Goal: Information Seeking & Learning: Learn about a topic

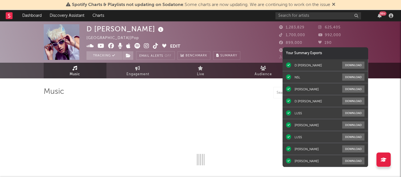
select select "6m"
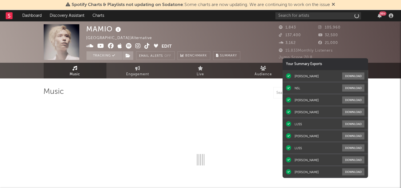
select select "1w"
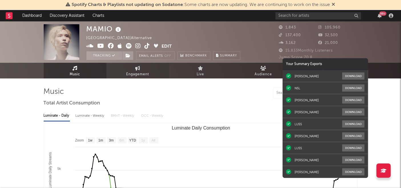
click at [137, 66] on icon at bounding box center [137, 68] width 5 height 5
select select "1w"
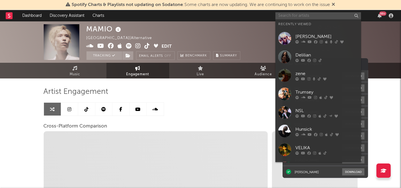
click at [294, 17] on input "text" at bounding box center [319, 15] width 86 height 7
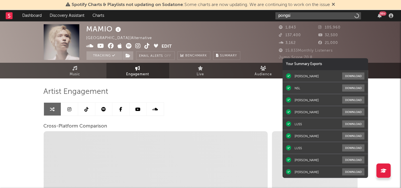
type input "pongsit"
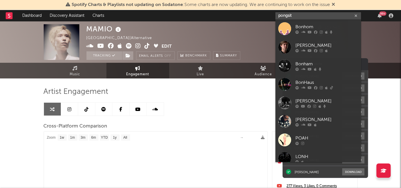
select select "1m"
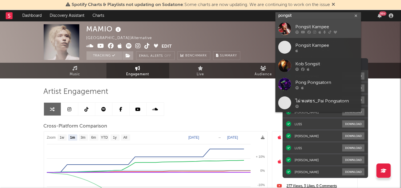
type input "pongsit"
click at [298, 30] on div "Pongsit Kampee" at bounding box center [327, 27] width 63 height 7
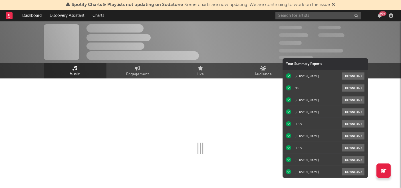
select select "6m"
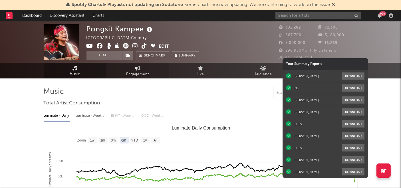
click at [144, 69] on link "Engagement" at bounding box center [138, 71] width 63 height 16
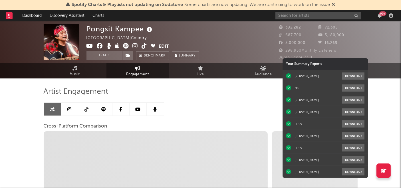
select select "1w"
select select "1m"
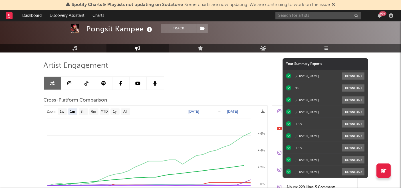
scroll to position [25, 0]
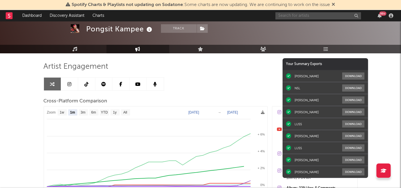
click at [310, 17] on input "text" at bounding box center [319, 15] width 86 height 7
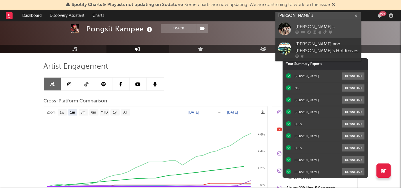
type input "[PERSON_NAME]'s"
click at [305, 25] on div "[PERSON_NAME]'s" at bounding box center [327, 27] width 63 height 7
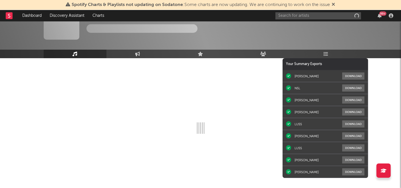
scroll to position [20, 0]
click at [137, 56] on icon at bounding box center [137, 54] width 5 height 5
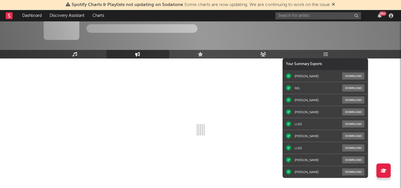
select select "1w"
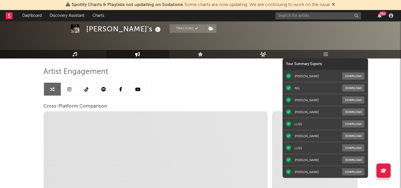
select select "1m"
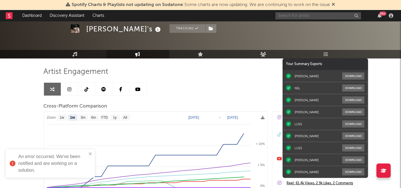
click at [317, 17] on input "text" at bounding box center [319, 15] width 86 height 7
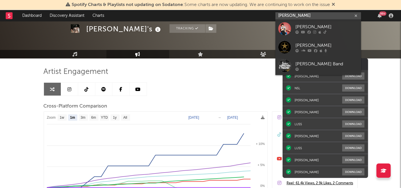
type input "[PERSON_NAME]"
click at [316, 26] on div "[PERSON_NAME]" at bounding box center [327, 27] width 63 height 7
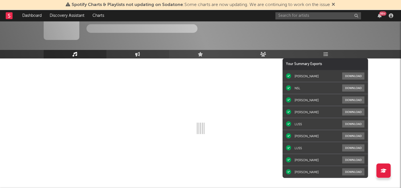
click at [138, 53] on icon at bounding box center [137, 54] width 5 height 5
select select "1w"
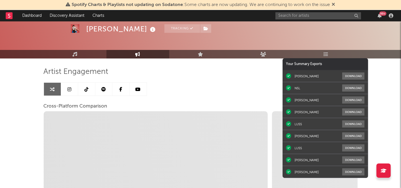
select select "1m"
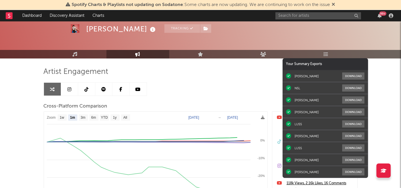
scroll to position [94, 0]
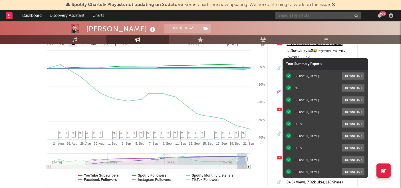
click at [306, 17] on input "text" at bounding box center [319, 15] width 86 height 7
click at [298, 17] on input "nsl" at bounding box center [319, 15] width 86 height 7
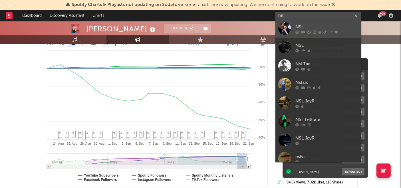
type input "nsl"
click at [296, 23] on link "NSL" at bounding box center [319, 28] width 86 height 19
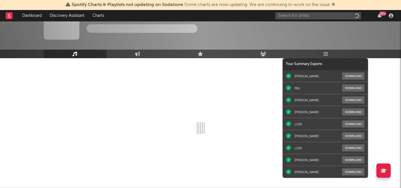
scroll to position [20, 0]
click at [138, 53] on icon at bounding box center [137, 54] width 5 height 5
select select "1w"
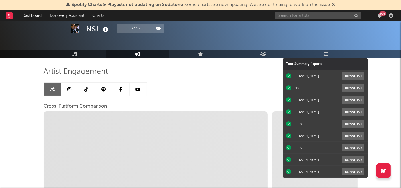
select select "1m"
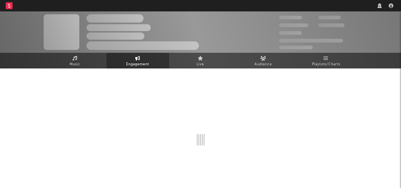
select select "1w"
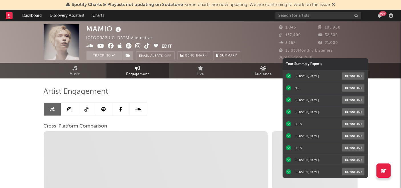
select select "1m"
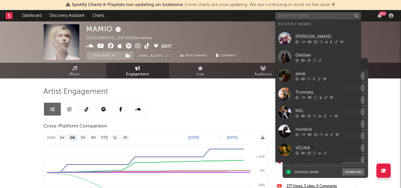
click at [295, 17] on input "text" at bounding box center [319, 15] width 86 height 7
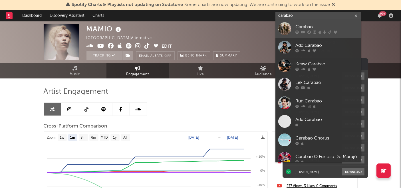
type input "carabao"
click at [297, 29] on div "Carabao" at bounding box center [327, 27] width 63 height 7
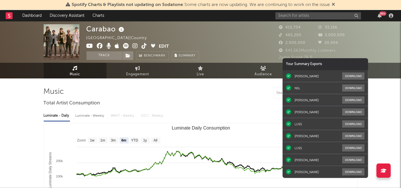
select select "6m"
click at [138, 68] on icon at bounding box center [137, 68] width 5 height 5
select select "1w"
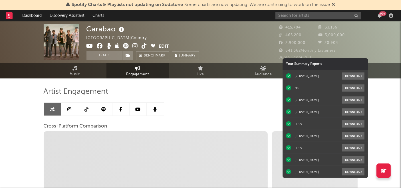
select select "1m"
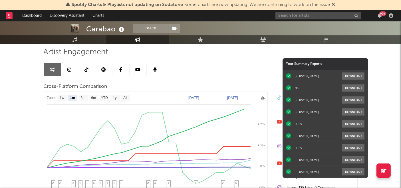
scroll to position [40, 0]
click at [308, 16] on input "text" at bounding box center [319, 15] width 86 height 7
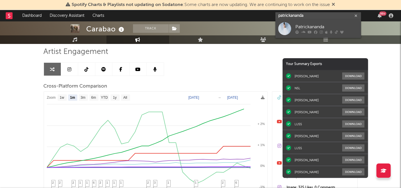
type input "patrickananda"
click at [306, 27] on div "Patrickananda" at bounding box center [327, 27] width 63 height 7
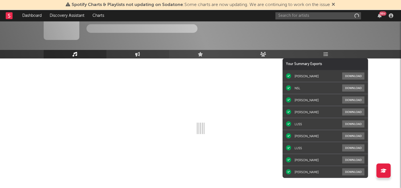
click at [137, 54] on icon at bounding box center [137, 54] width 5 height 5
select select "1w"
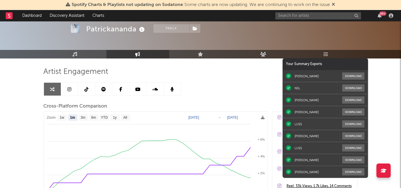
select select "1m"
click at [300, 17] on input "text" at bounding box center [319, 15] width 86 height 7
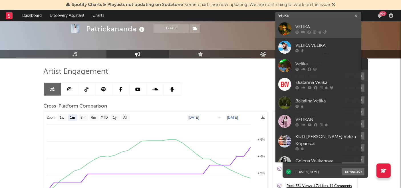
type input "velika"
click at [296, 24] on div "VELIKA" at bounding box center [327, 27] width 63 height 7
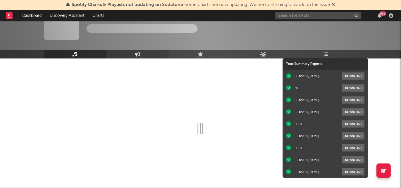
click at [147, 53] on link "Engagement" at bounding box center [138, 54] width 63 height 9
select select "1w"
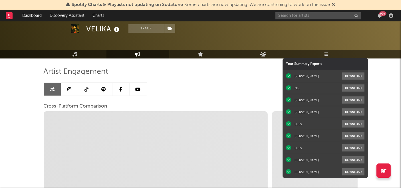
select select "1m"
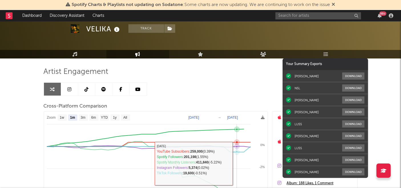
scroll to position [54, 0]
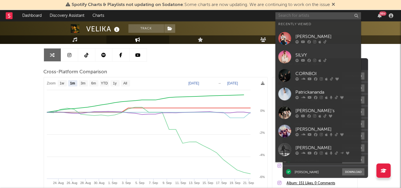
click at [298, 17] on input "text" at bounding box center [319, 15] width 86 height 7
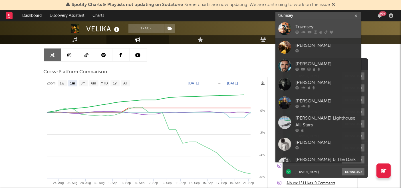
type input "trumsey"
click at [291, 25] on link "Trumsey" at bounding box center [319, 28] width 86 height 19
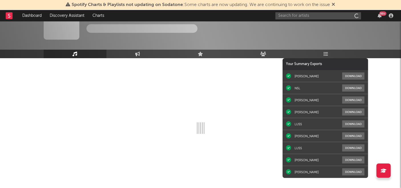
scroll to position [20, 0]
click at [129, 55] on link "Engagement" at bounding box center [138, 54] width 63 height 9
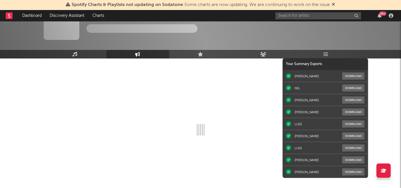
select select "1w"
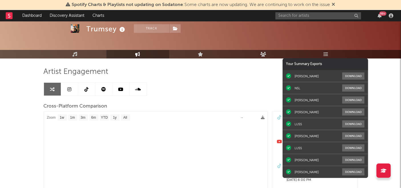
select select "1m"
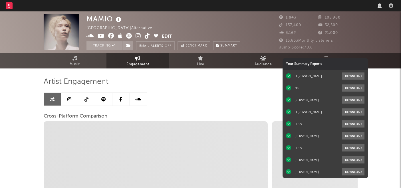
select select "1w"
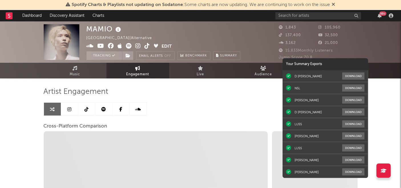
select select "1m"
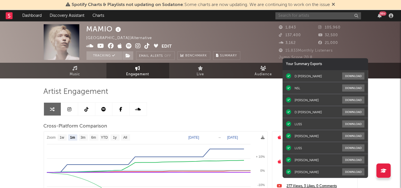
click at [302, 17] on input "text" at bounding box center [319, 15] width 86 height 7
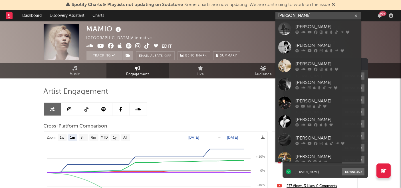
type input "jeff satur"
click at [298, 31] on icon at bounding box center [297, 32] width 3 height 3
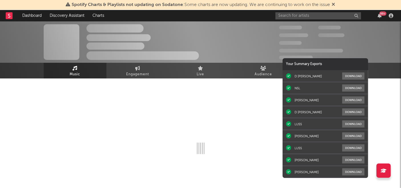
select select "6m"
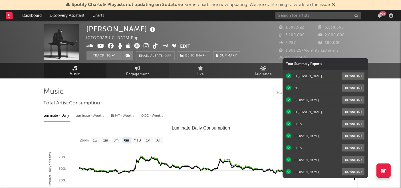
click at [133, 69] on link "Engagement" at bounding box center [138, 71] width 63 height 16
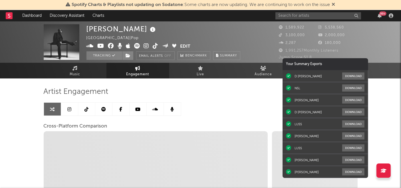
select select "1w"
select select "1m"
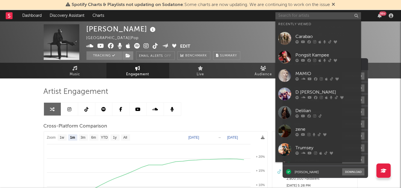
click at [299, 18] on input "text" at bounding box center [319, 15] width 86 height 7
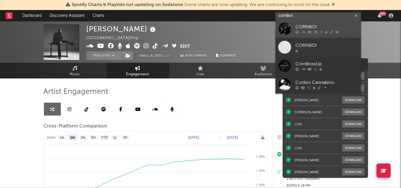
type input "cornboi"
click at [301, 28] on div "CORNBOI" at bounding box center [327, 27] width 63 height 7
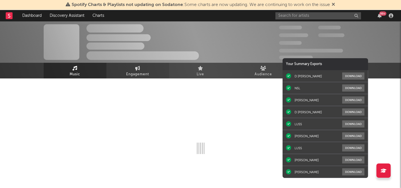
click at [142, 72] on span "Engagement" at bounding box center [137, 74] width 23 height 7
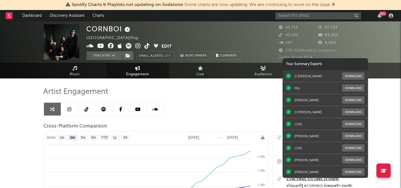
select select "1m"
click at [308, 14] on input "text" at bounding box center [319, 15] width 86 height 7
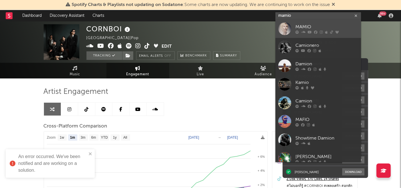
type input "mamio"
click at [303, 22] on link "MAMIO" at bounding box center [319, 28] width 86 height 19
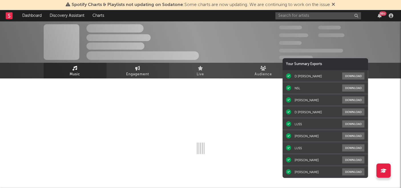
click at [145, 70] on link "Engagement" at bounding box center [138, 71] width 63 height 16
select select "1w"
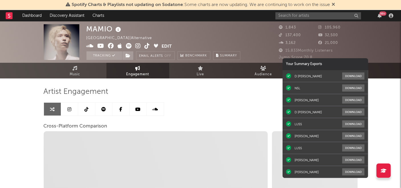
select select "1m"
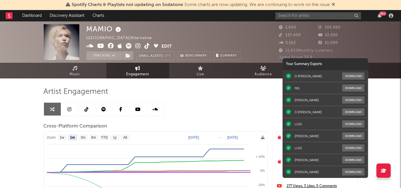
scroll to position [56, 0]
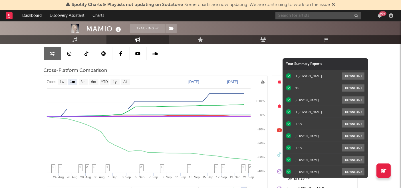
click at [303, 15] on input "text" at bounding box center [319, 15] width 86 height 7
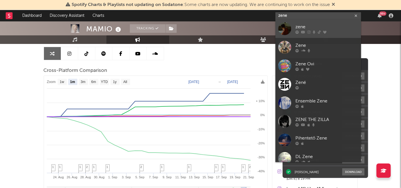
type input "zene"
click at [302, 27] on div "zene" at bounding box center [327, 27] width 63 height 7
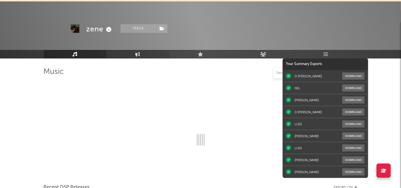
scroll to position [56, 0]
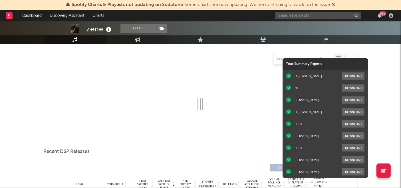
click at [144, 42] on link "Engagement" at bounding box center [138, 39] width 63 height 9
select select "1w"
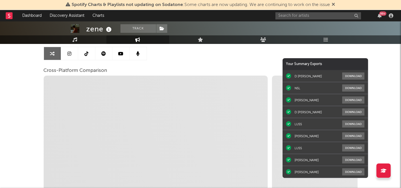
select select "1m"
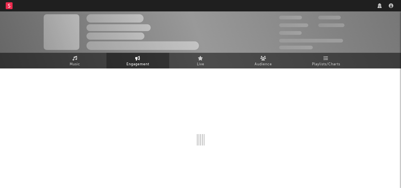
select select "1w"
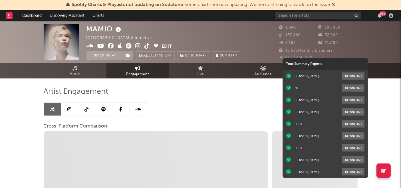
select select "1m"
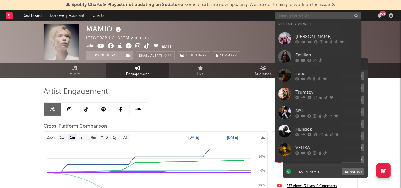
click at [305, 15] on input "text" at bounding box center [319, 15] width 86 height 7
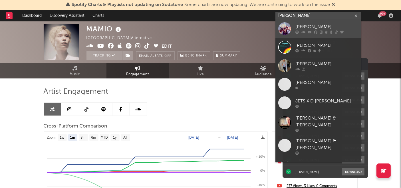
type input "[PERSON_NAME]"
click at [298, 26] on div "[PERSON_NAME]" at bounding box center [327, 27] width 63 height 7
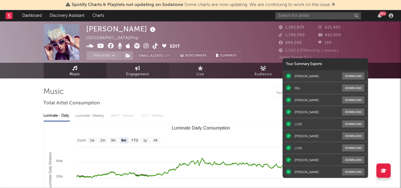
click at [138, 71] on span "Engagement" at bounding box center [137, 74] width 23 height 7
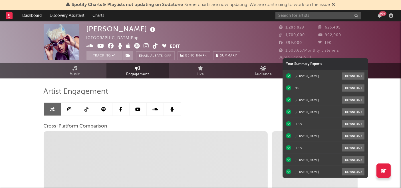
select select "1w"
select select "1m"
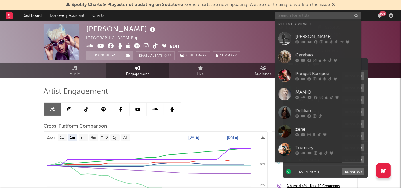
click at [305, 17] on input "text" at bounding box center [319, 15] width 86 height 7
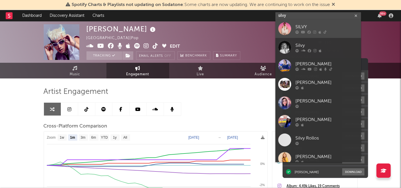
type input "silvy"
click at [287, 28] on div at bounding box center [284, 28] width 13 height 13
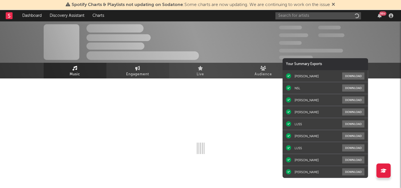
click at [136, 70] on icon at bounding box center [137, 68] width 5 height 5
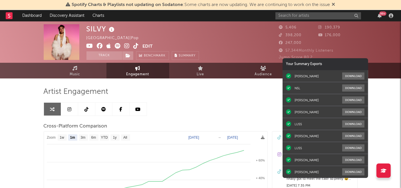
select select "1m"
click at [317, 18] on input "text" at bounding box center [319, 15] width 86 height 7
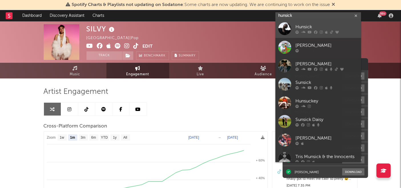
type input "hunsick"
click at [308, 25] on div "Hunsick" at bounding box center [327, 27] width 63 height 7
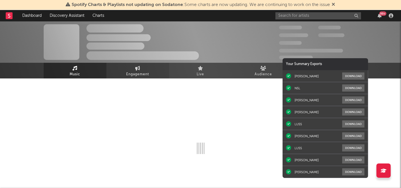
click at [134, 72] on span "Engagement" at bounding box center [137, 74] width 23 height 7
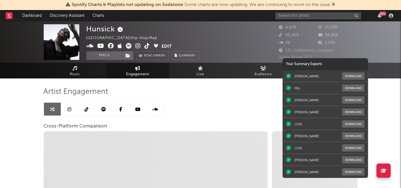
select select "1w"
select select "1m"
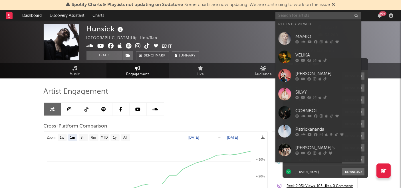
click at [316, 18] on input "text" at bounding box center [319, 15] width 86 height 7
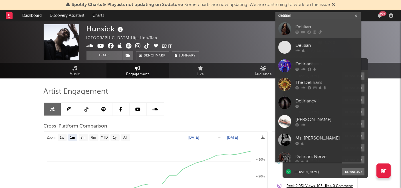
type input "delilian"
click at [293, 28] on link "Delilian" at bounding box center [319, 28] width 86 height 19
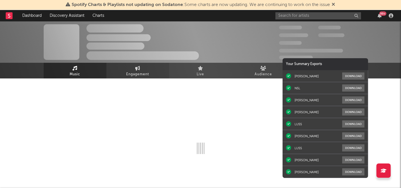
click at [132, 71] on span "Engagement" at bounding box center [137, 74] width 23 height 7
select select "1w"
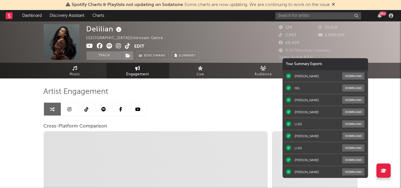
select select "1m"
